Goal: Transaction & Acquisition: Book appointment/travel/reservation

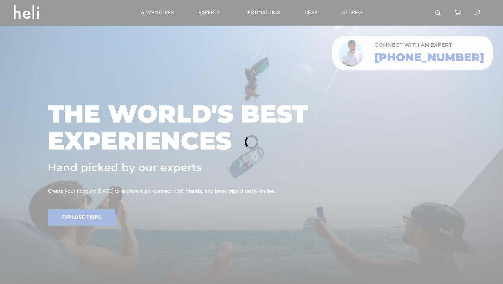
click at [438, 13] on div at bounding box center [251, 142] width 503 height 284
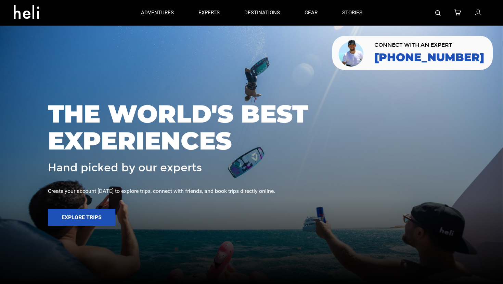
click at [438, 13] on img at bounding box center [437, 12] width 5 height 5
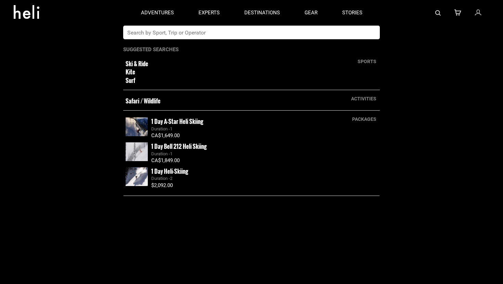
drag, startPoint x: 225, startPoint y: 34, endPoint x: 233, endPoint y: 8, distance: 26.9
click at [225, 33] on input "text" at bounding box center [244, 33] width 242 height 14
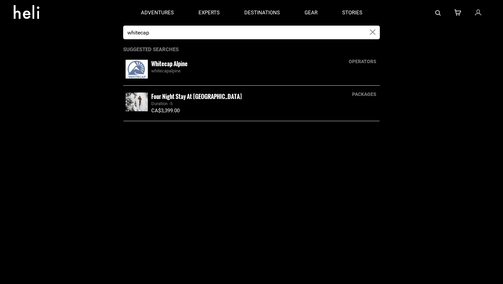
type input "whitecap"
click at [137, 74] on img at bounding box center [136, 69] width 22 height 19
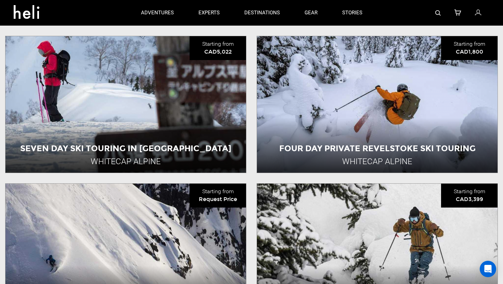
scroll to position [299, 0]
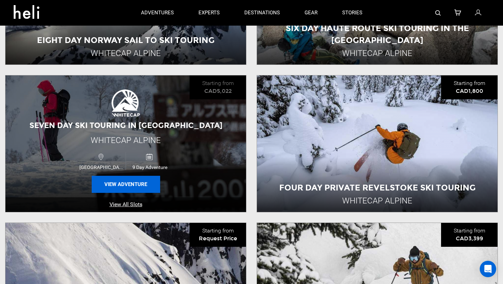
click at [125, 180] on button "View Adventure" at bounding box center [126, 184] width 68 height 17
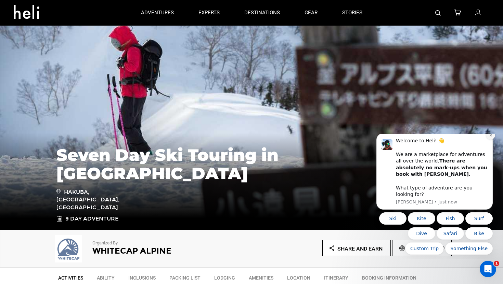
click at [491, 140] on button "Dismiss notification" at bounding box center [490, 135] width 9 height 9
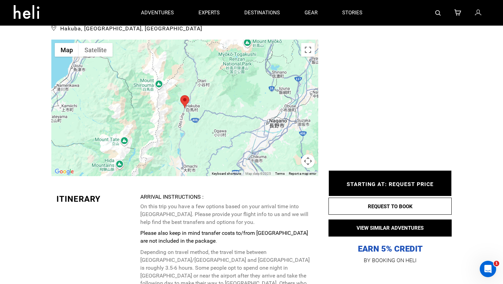
scroll to position [1311, 0]
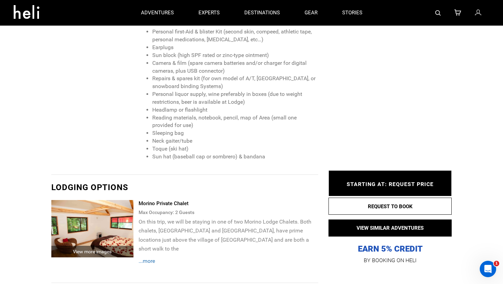
click at [113, 246] on div "View more images" at bounding box center [92, 252] width 82 height 12
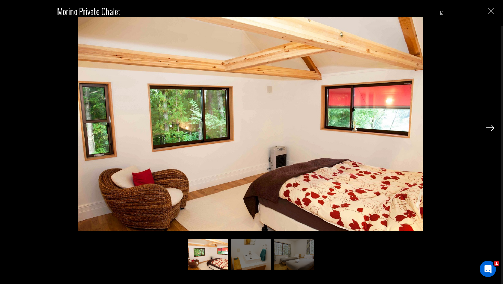
click at [491, 129] on img at bounding box center [490, 128] width 9 height 6
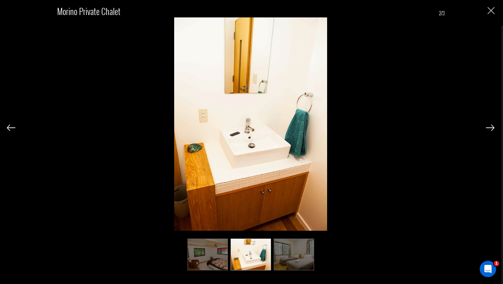
click at [491, 129] on img at bounding box center [490, 128] width 9 height 6
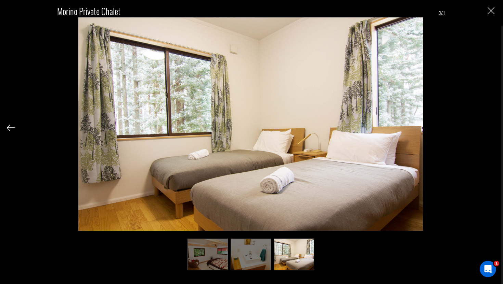
click at [491, 129] on div "Morino Private Chalet 3/3" at bounding box center [250, 135] width 487 height 270
click at [256, 254] on img at bounding box center [250, 255] width 40 height 32
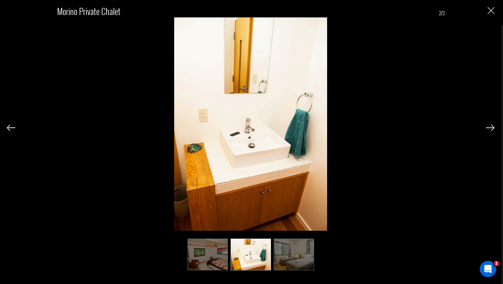
click at [209, 256] on img at bounding box center [207, 255] width 40 height 32
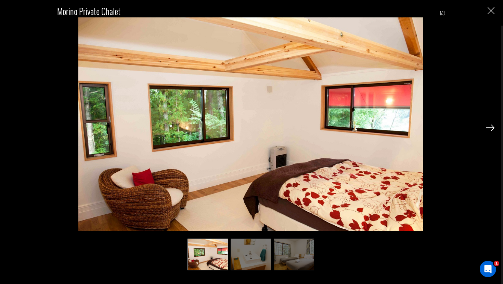
click at [488, 10] on img "Close" at bounding box center [490, 10] width 7 height 7
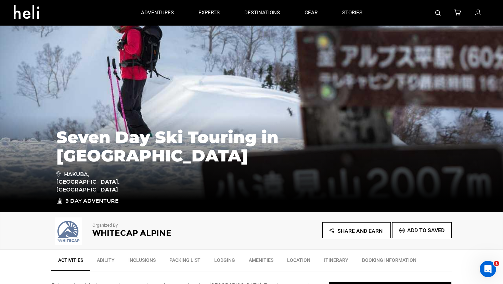
scroll to position [0, 0]
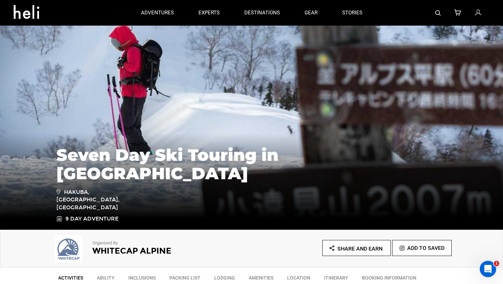
click at [38, 14] on icon at bounding box center [29, 9] width 31 height 11
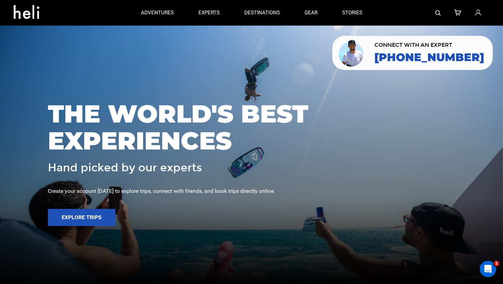
click at [440, 13] on img at bounding box center [437, 12] width 5 height 5
click at [438, 15] on img at bounding box center [437, 12] width 5 height 5
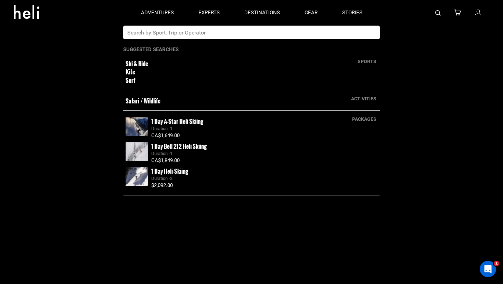
click at [252, 34] on input "text" at bounding box center [244, 33] width 242 height 14
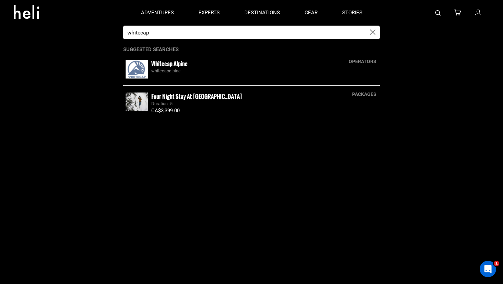
type input "whitecap"
click at [137, 75] on img at bounding box center [136, 69] width 22 height 19
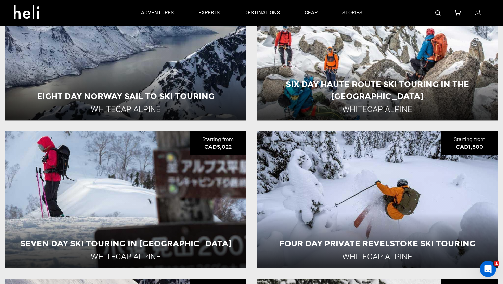
scroll to position [237, 0]
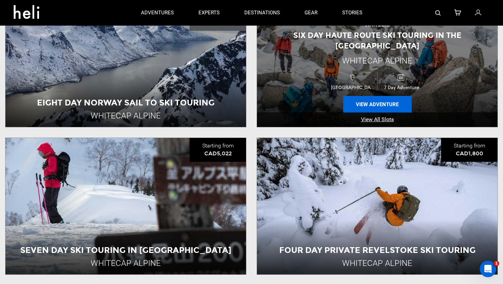
click at [383, 97] on button "View Adventure" at bounding box center [377, 104] width 68 height 17
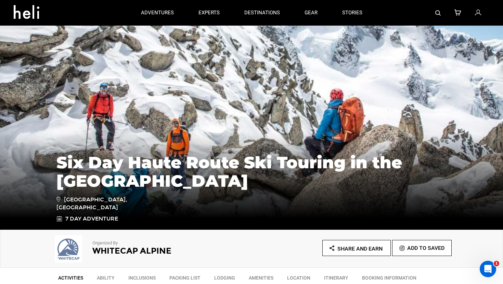
click at [22, 12] on icon at bounding box center [29, 9] width 31 height 11
